Goal: Information Seeking & Learning: Learn about a topic

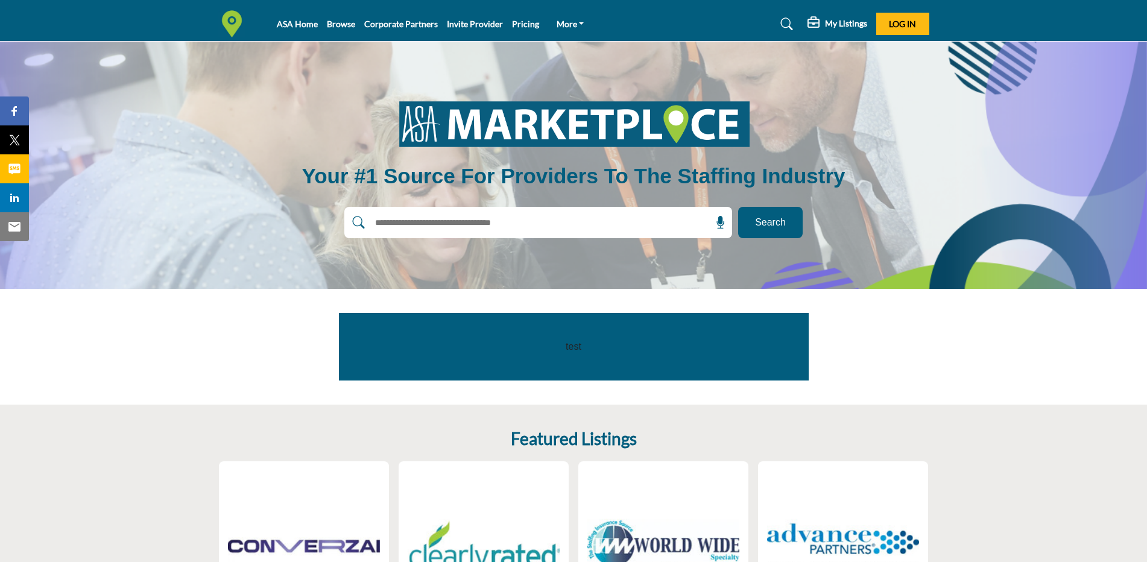
click at [647, 222] on input "text" at bounding box center [513, 223] width 288 height 18
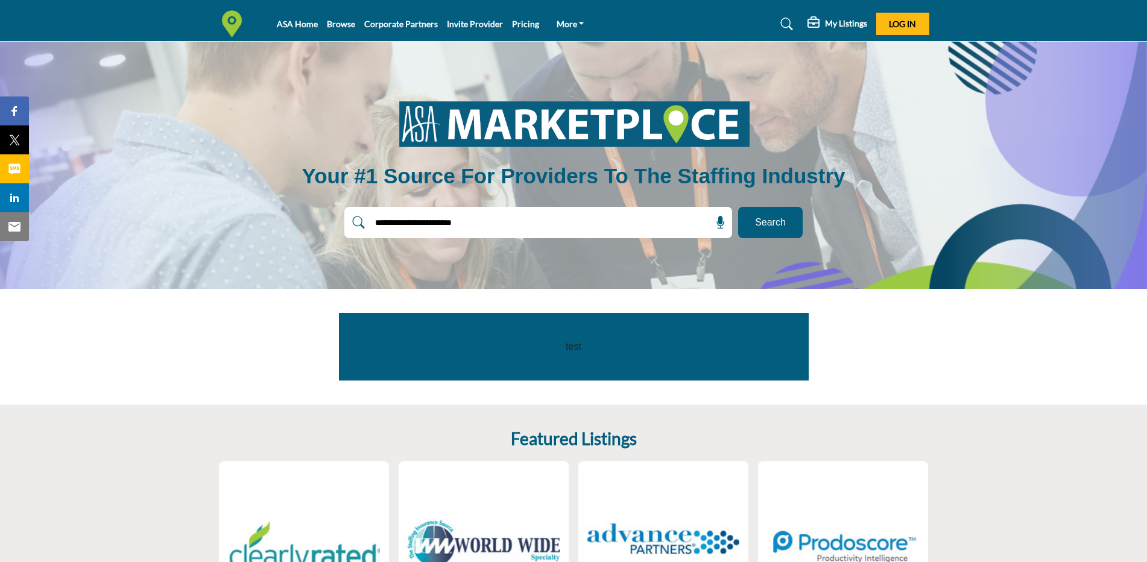
type input "**********"
click at [738, 207] on button "Search" at bounding box center [770, 222] width 65 height 31
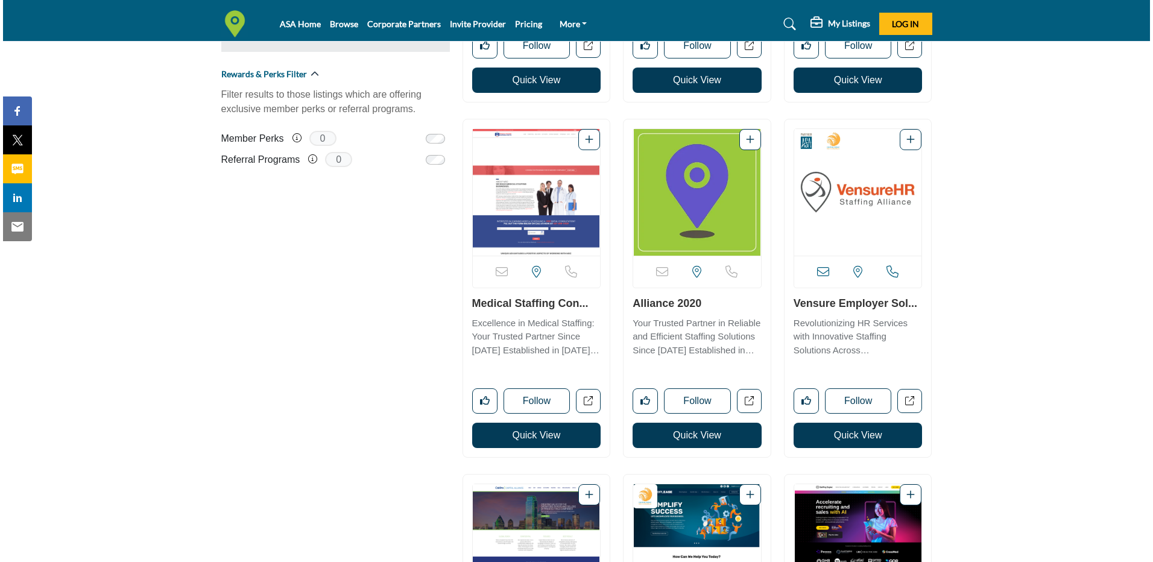
scroll to position [900, 0]
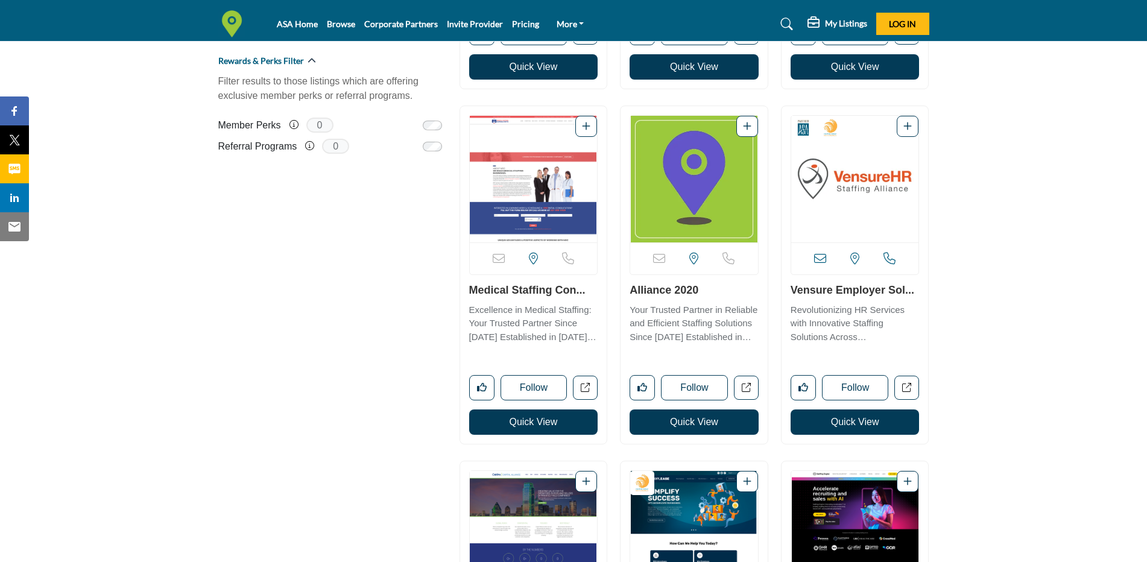
click at [856, 431] on button "Quick View" at bounding box center [855, 422] width 129 height 25
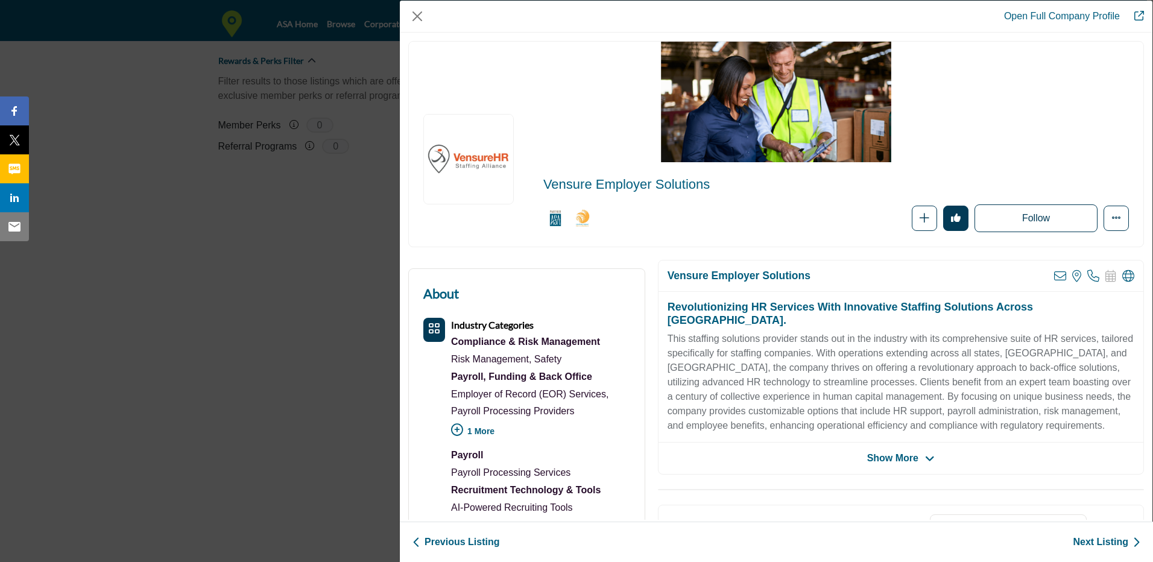
click at [927, 454] on icon "Company Data Modal" at bounding box center [930, 459] width 10 height 11
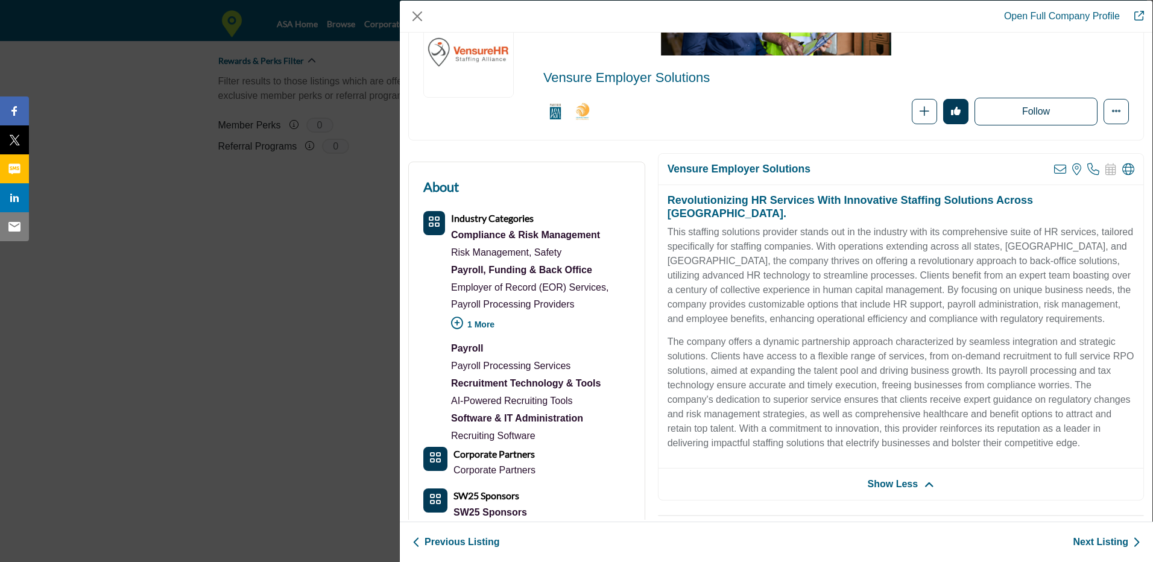
scroll to position [110, 0]
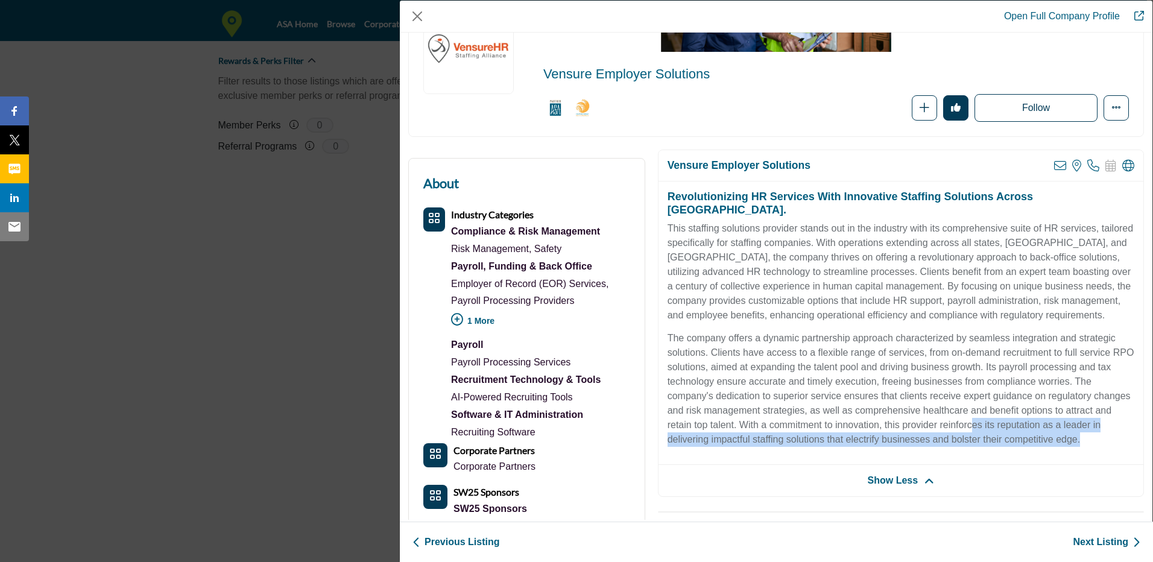
drag, startPoint x: 1088, startPoint y: 426, endPoint x: 904, endPoint y: 388, distance: 187.7
click at [919, 397] on p "The company offers a dynamic partnership approach characterized by seamless int…" at bounding box center [901, 389] width 467 height 116
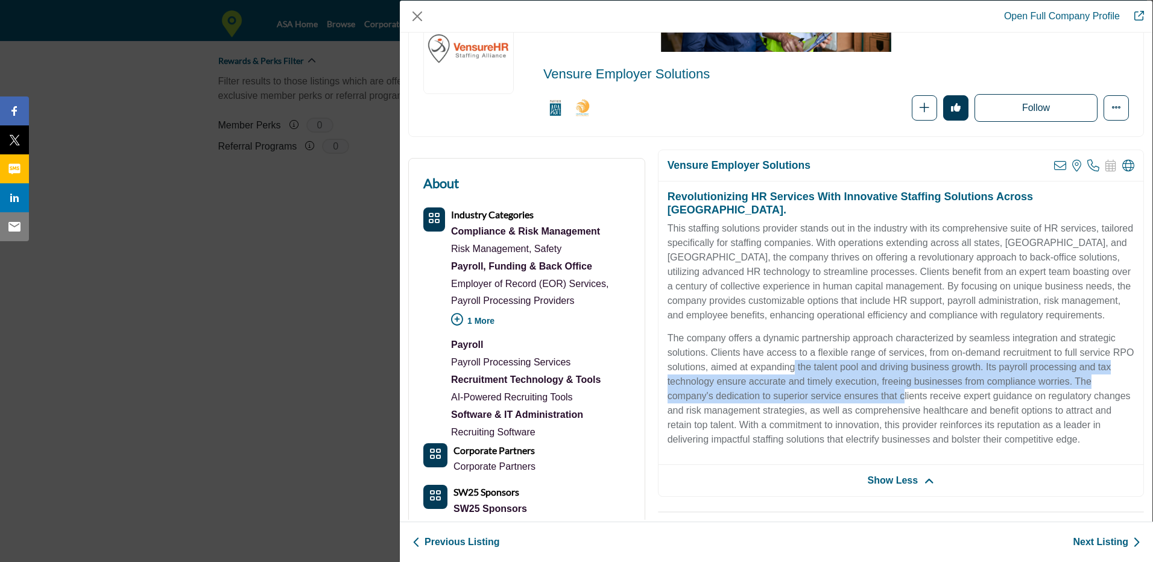
drag, startPoint x: 904, startPoint y: 388, endPoint x: 813, endPoint y: 352, distance: 98.8
click at [813, 352] on p "The company offers a dynamic partnership approach characterized by seamless int…" at bounding box center [901, 389] width 467 height 116
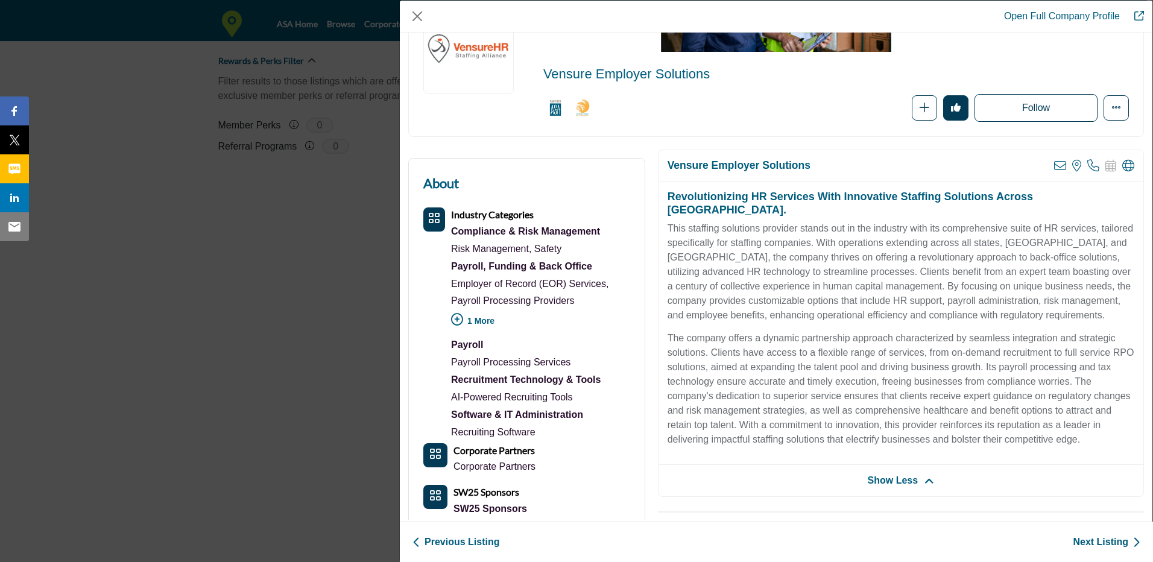
click at [815, 109] on div "Follow Following" at bounding box center [924, 108] width 410 height 28
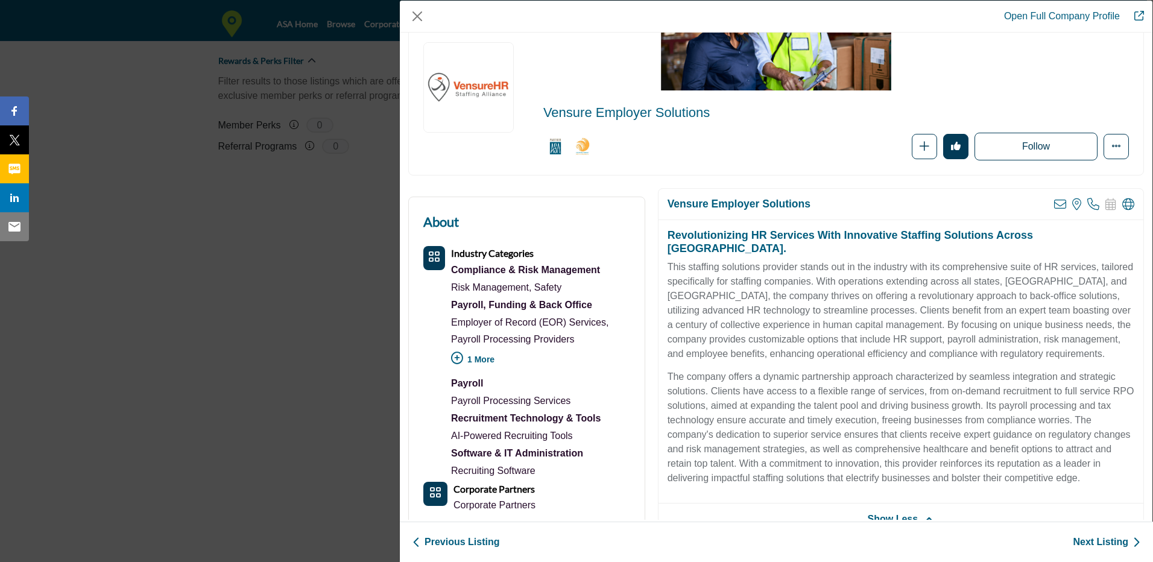
scroll to position [74, 0]
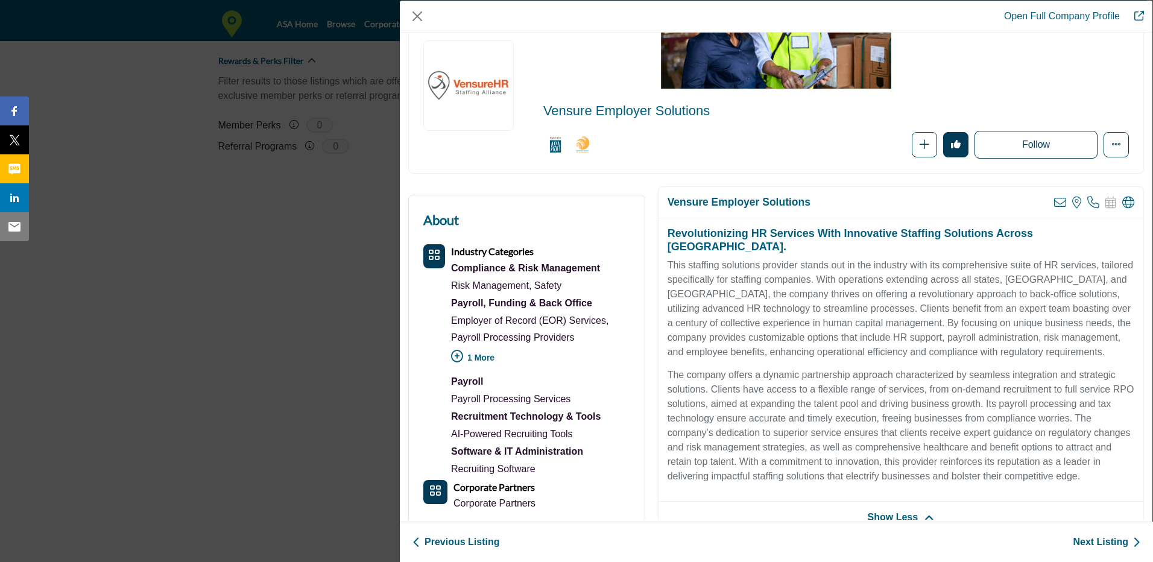
click at [486, 353] on p "1 More" at bounding box center [540, 359] width 179 height 27
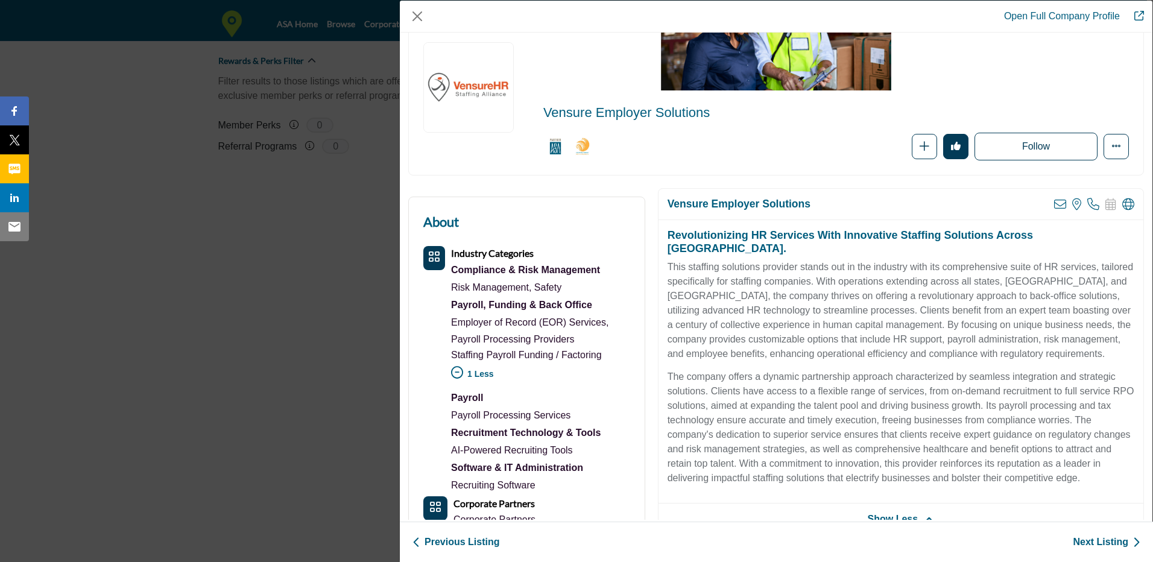
scroll to position [0, 0]
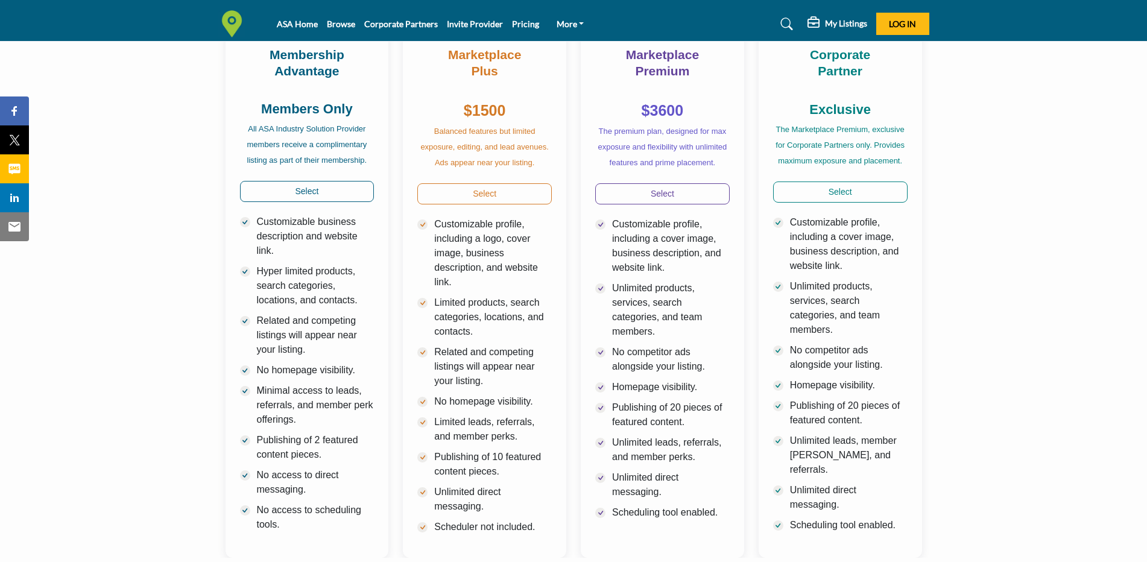
scroll to position [219, 0]
